Goal: Task Accomplishment & Management: Manage account settings

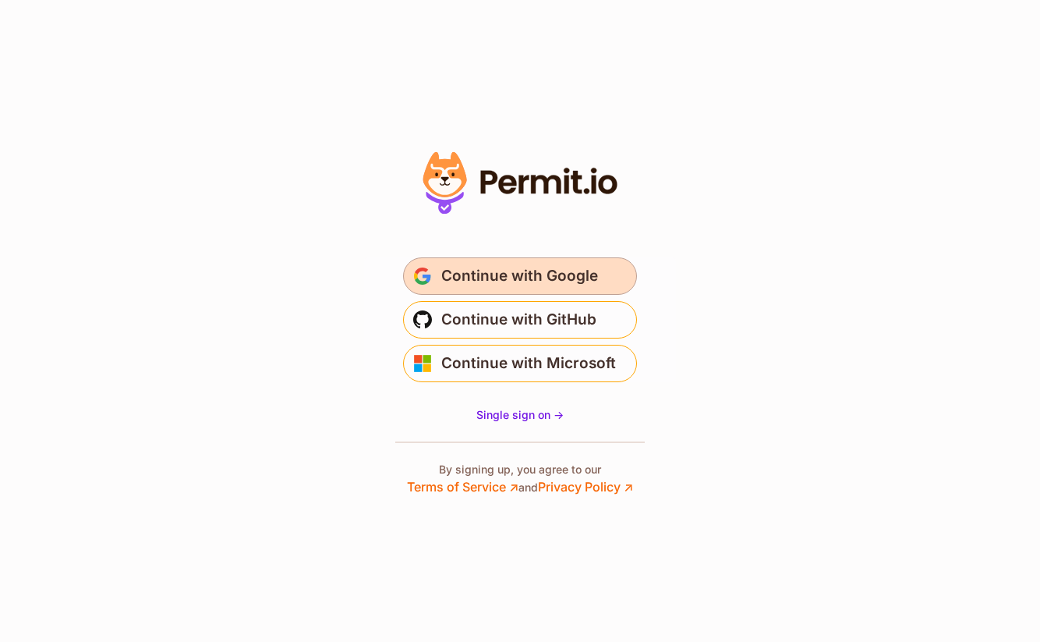
click at [537, 275] on span "Continue with Google" at bounding box center [519, 276] width 157 height 25
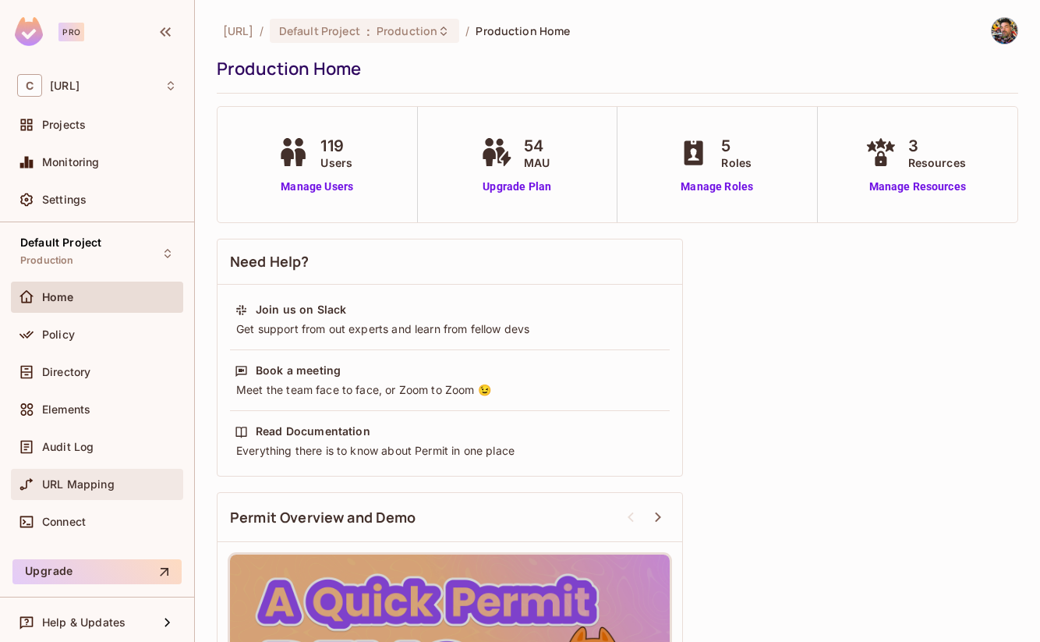
scroll to position [5, 0]
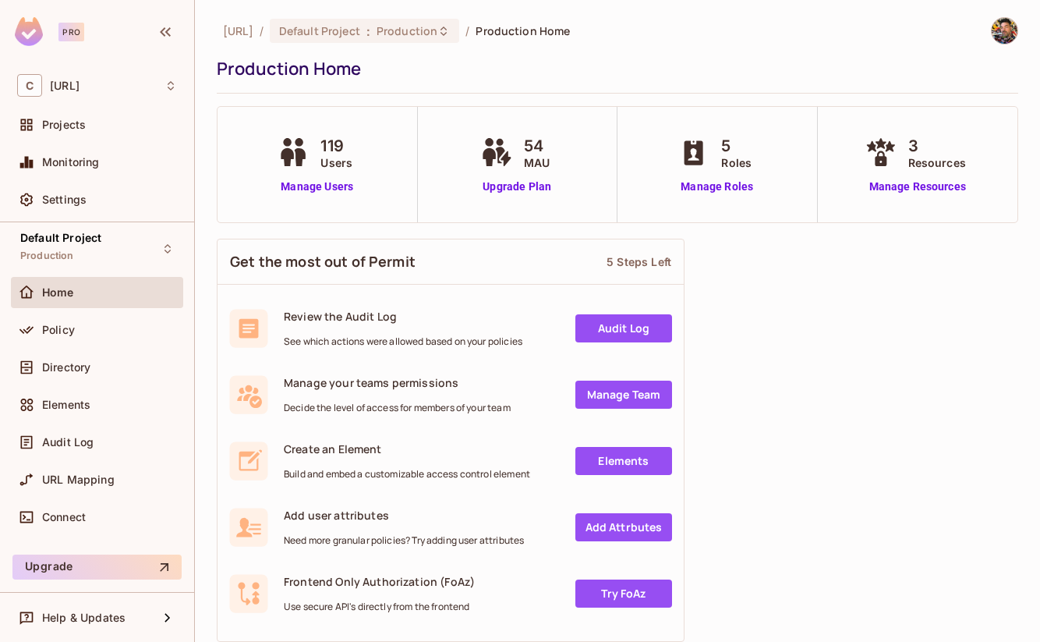
click at [1007, 23] on img at bounding box center [1005, 31] width 26 height 26
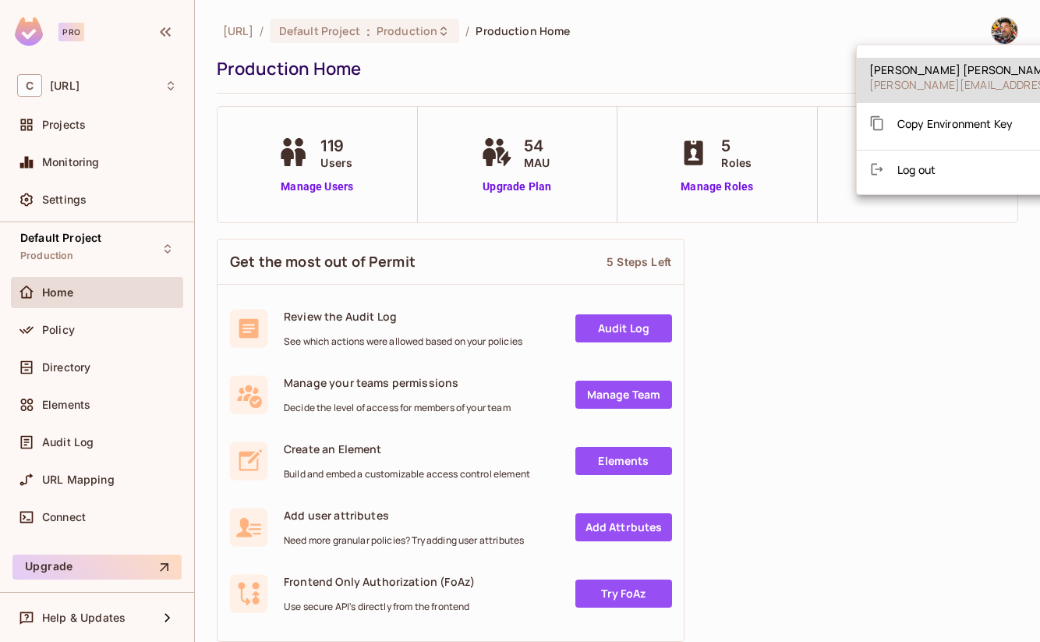
click at [784, 34] on div at bounding box center [520, 321] width 1040 height 642
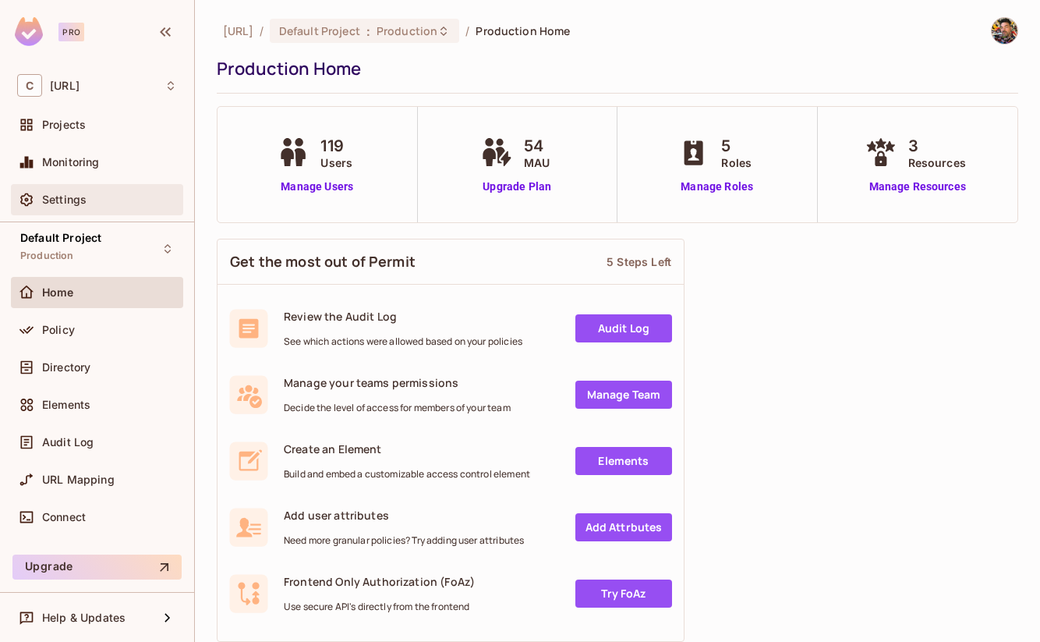
click at [95, 197] on div "Settings" at bounding box center [109, 199] width 135 height 12
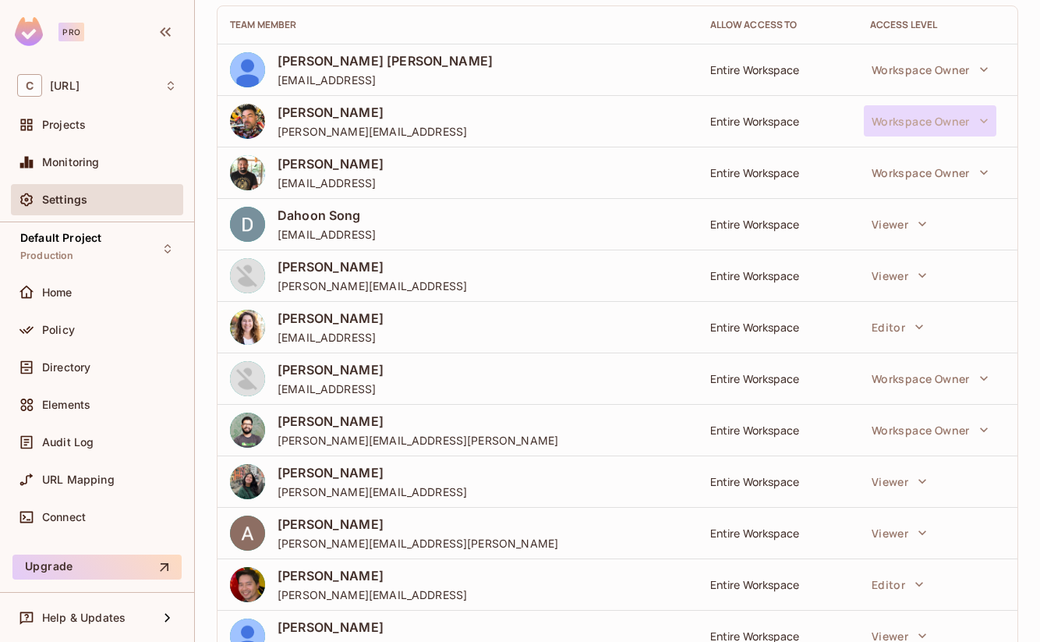
scroll to position [154, 0]
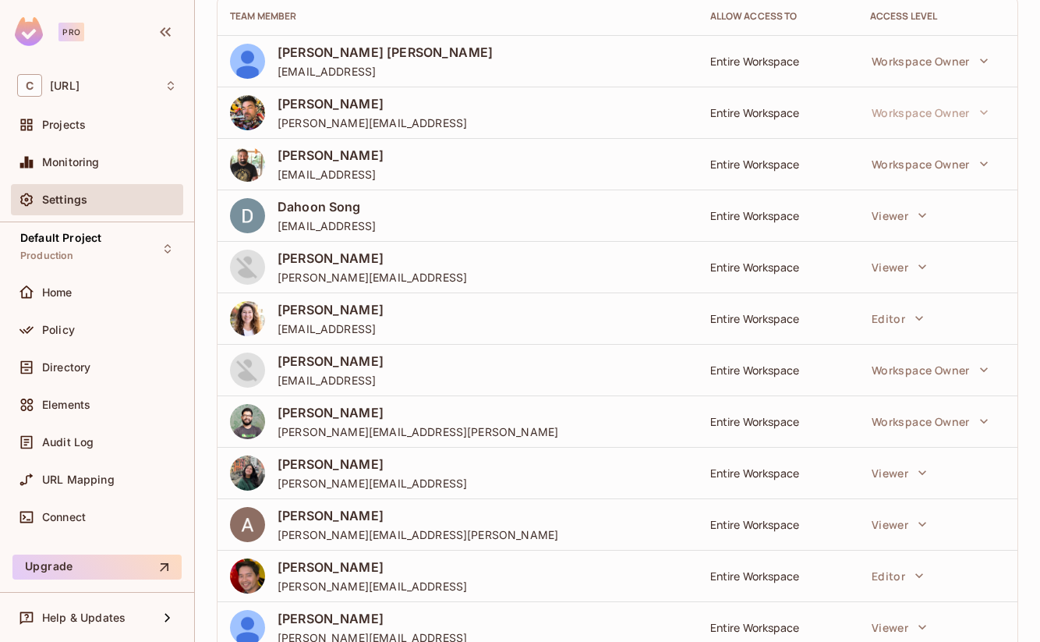
click at [926, 386] on td "Workspace Owner" at bounding box center [938, 369] width 160 height 51
click at [926, 379] on button "Workspace Owner" at bounding box center [930, 369] width 133 height 31
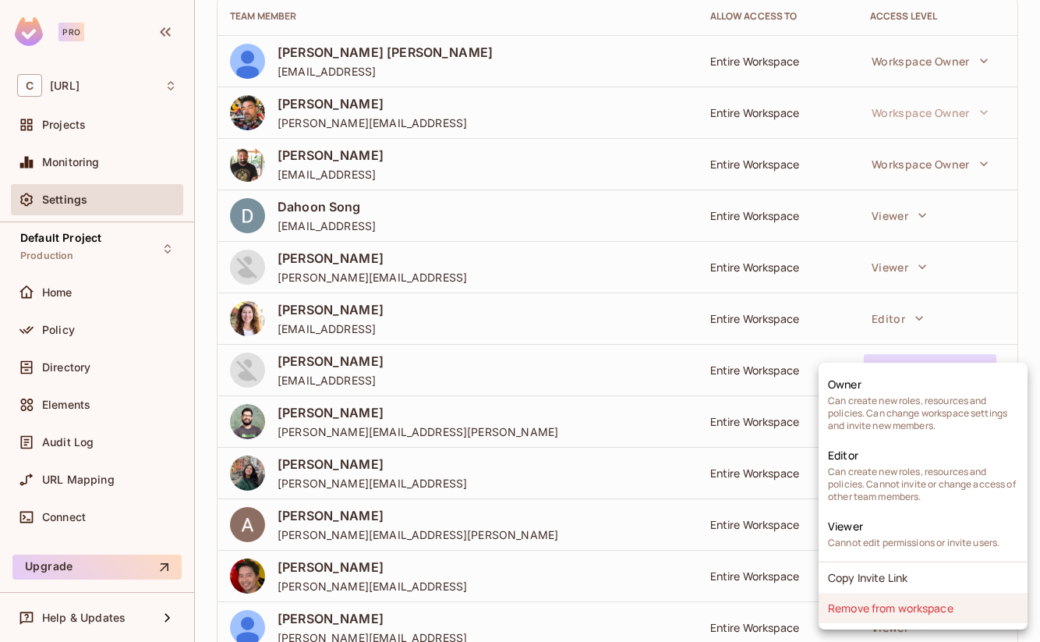
click at [893, 607] on li "Remove from workspace" at bounding box center [923, 608] width 209 height 30
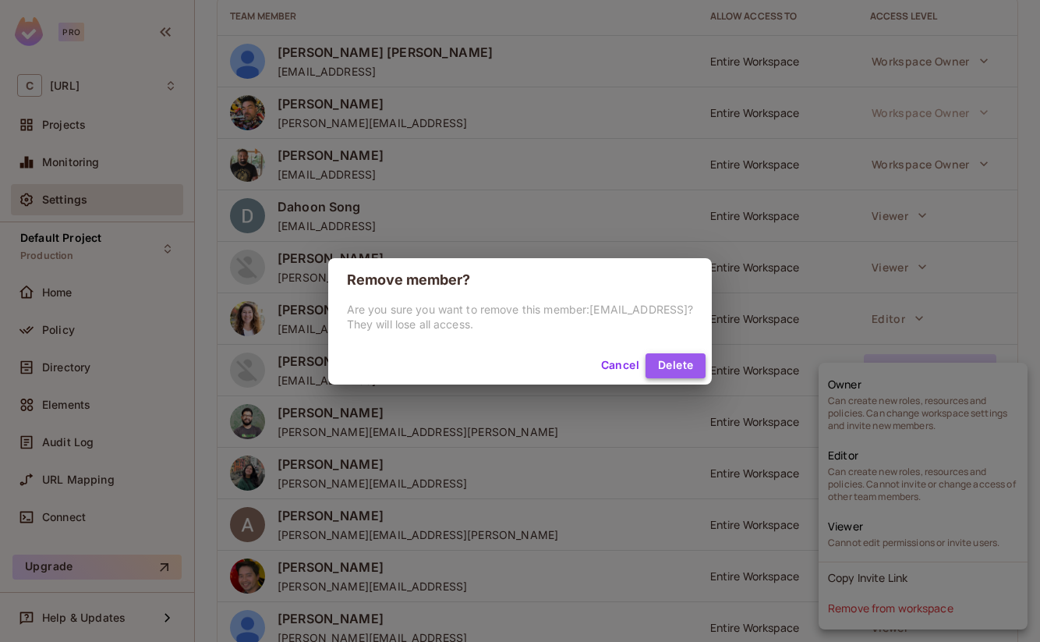
click at [674, 364] on button "Delete" at bounding box center [676, 365] width 60 height 25
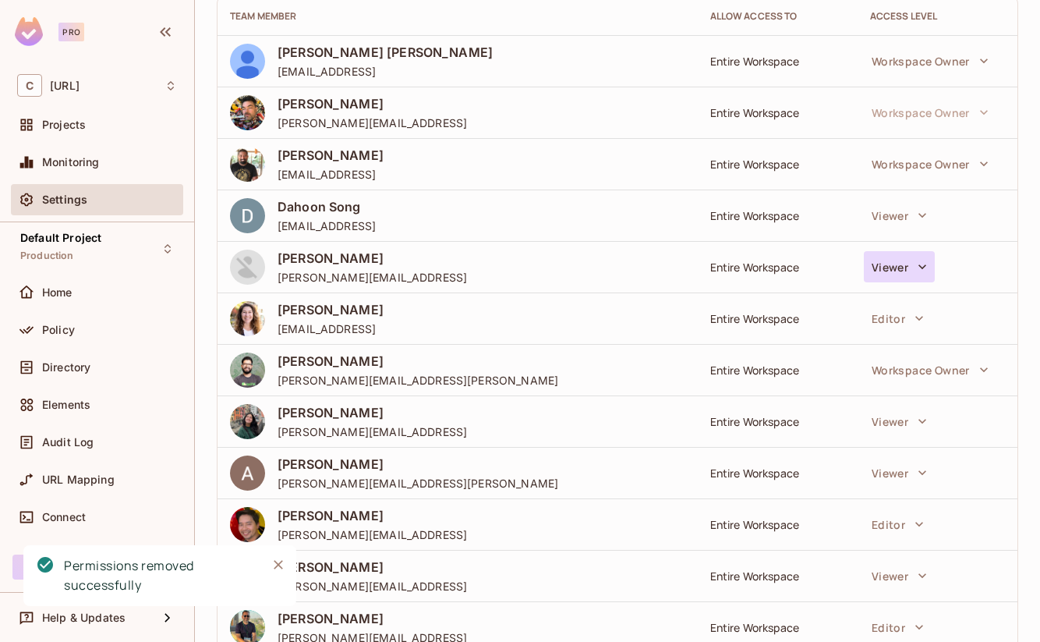
click at [911, 267] on button "Viewer" at bounding box center [899, 266] width 71 height 31
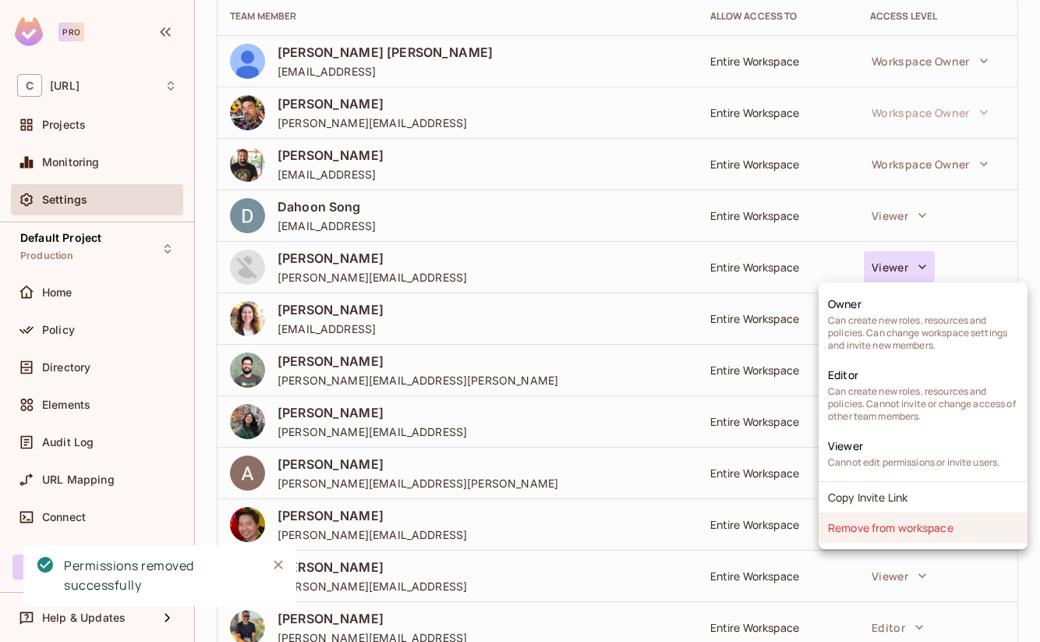
click at [908, 533] on li "Remove from workspace" at bounding box center [923, 527] width 209 height 30
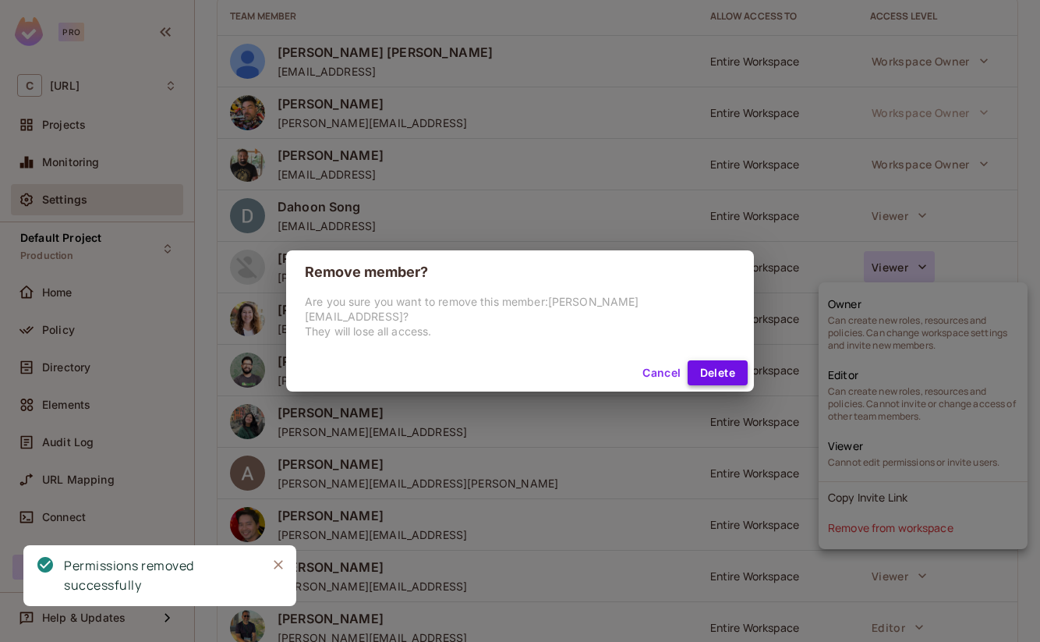
click at [688, 361] on button "Delete" at bounding box center [718, 372] width 60 height 25
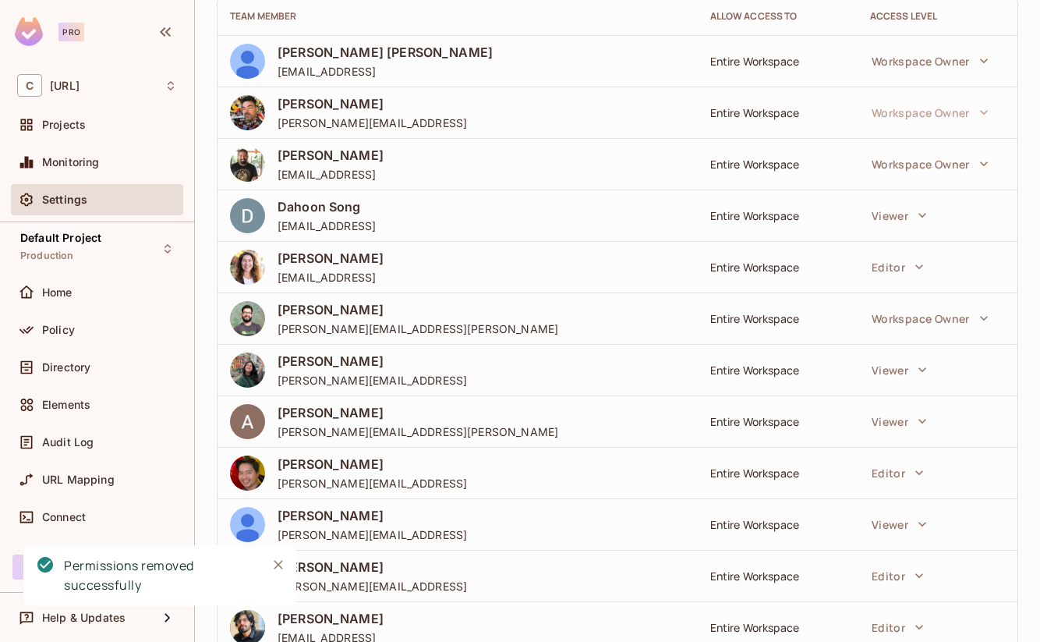
click at [277, 564] on icon "Close" at bounding box center [278, 564] width 9 height 9
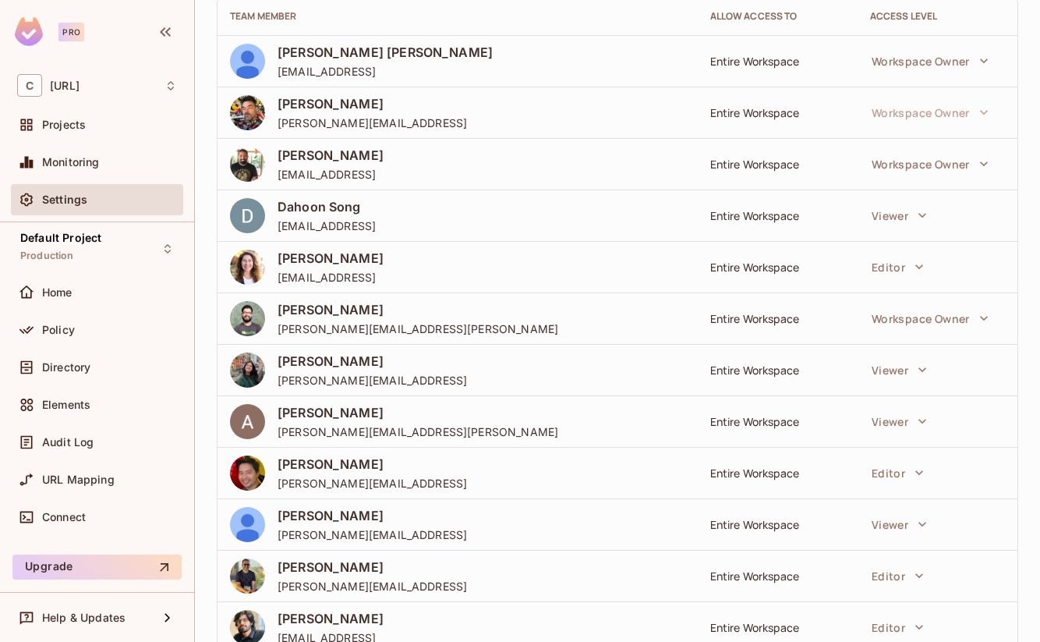
scroll to position [0, 0]
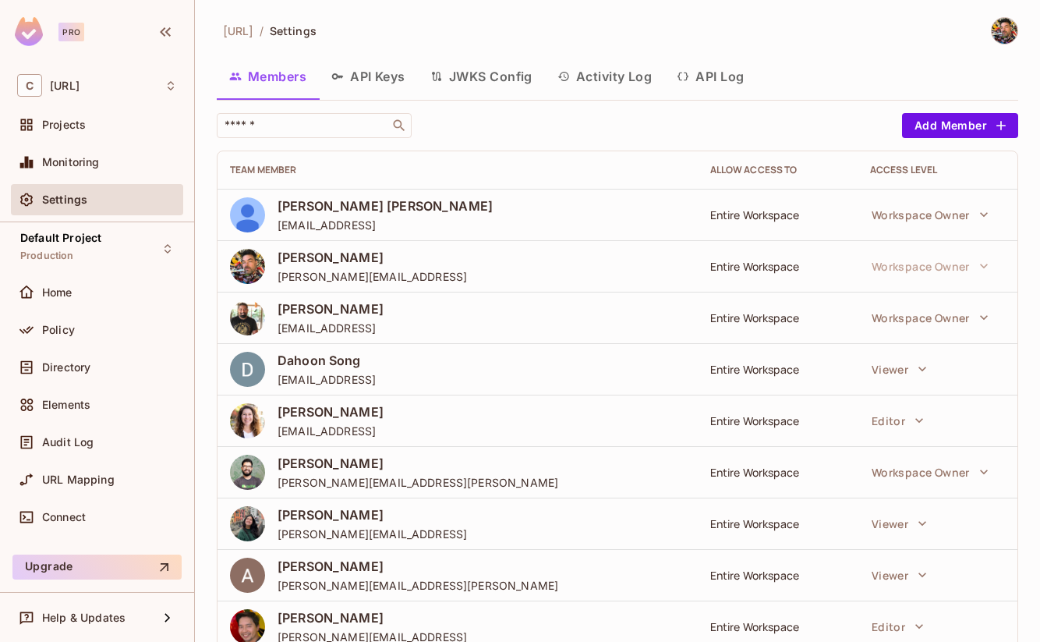
click at [462, 24] on div "[URL] / Settings" at bounding box center [618, 30] width 802 height 27
click at [478, 30] on div "[URL] / Settings" at bounding box center [618, 30] width 802 height 27
click at [434, 28] on div "[URL] / Settings" at bounding box center [618, 30] width 802 height 27
click at [526, 124] on div "​" at bounding box center [556, 125] width 678 height 25
click at [503, 30] on div "[URL] / Settings" at bounding box center [618, 30] width 802 height 27
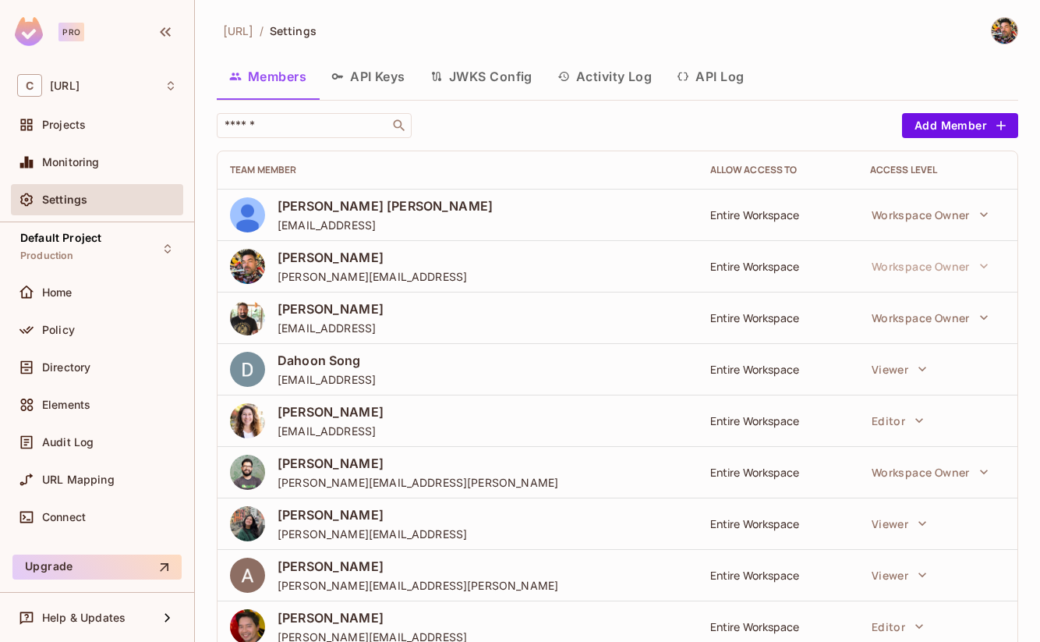
click at [636, 112] on div "[URL] / Settings Members API Keys JWKS Config Activity Log API Log ​ Add Member…" at bounding box center [618, 418] width 802 height 802
click at [666, 30] on div "[URL] / Settings" at bounding box center [618, 30] width 802 height 27
